Goal: Answer question/provide support: Answer question/provide support

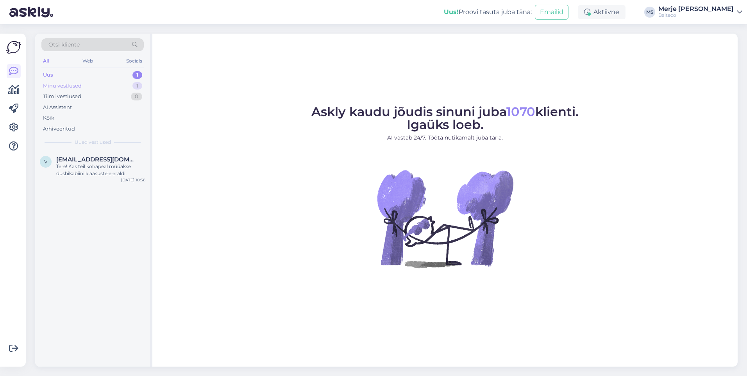
click at [56, 85] on div "Minu vestlused" at bounding box center [62, 86] width 39 height 8
click at [75, 167] on div "Suur tänu, [PERSON_NAME] siis seinale panekuga, kuigi kaasasolevad kruvid on ka…" at bounding box center [100, 170] width 89 height 14
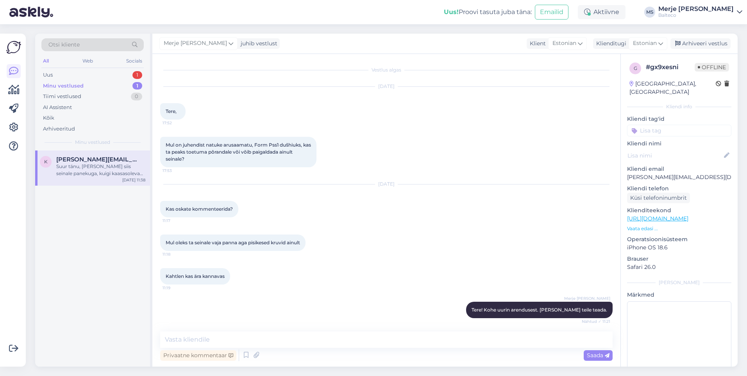
scroll to position [77, 0]
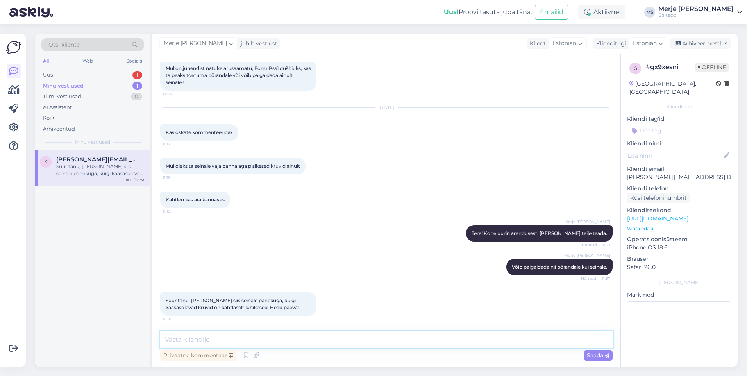
click at [255, 341] on textarea at bounding box center [386, 339] width 452 height 16
paste textarea "Kruvid ja düüblid tuleb [PERSON_NAME] vastavalt seinale. Kaasasolevad ei garant…"
type textarea "Kruvid ja düüblid tuleb [PERSON_NAME] vastavalt seinale. Kaasasolevad ei garant…"
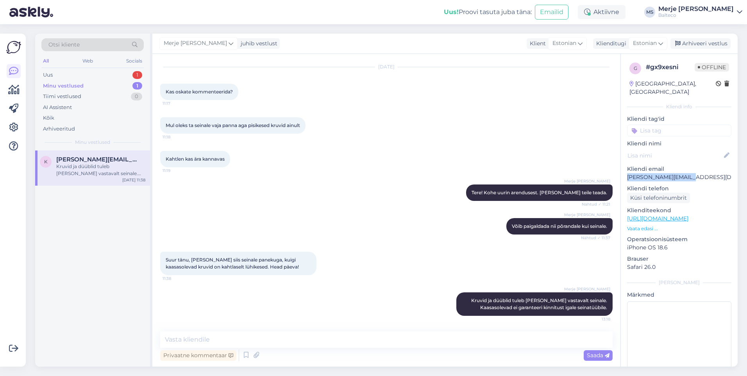
drag, startPoint x: 694, startPoint y: 167, endPoint x: 627, endPoint y: 174, distance: 67.2
click at [627, 174] on div "g # gx9xesni Offline [GEOGRAPHIC_DATA], [GEOGRAPHIC_DATA] Kliendi info Kliendi …" at bounding box center [679, 218] width 117 height 329
copy p "[PERSON_NAME][EMAIL_ADDRESS][DOMAIN_NAME]"
